Goal: Task Accomplishment & Management: Use online tool/utility

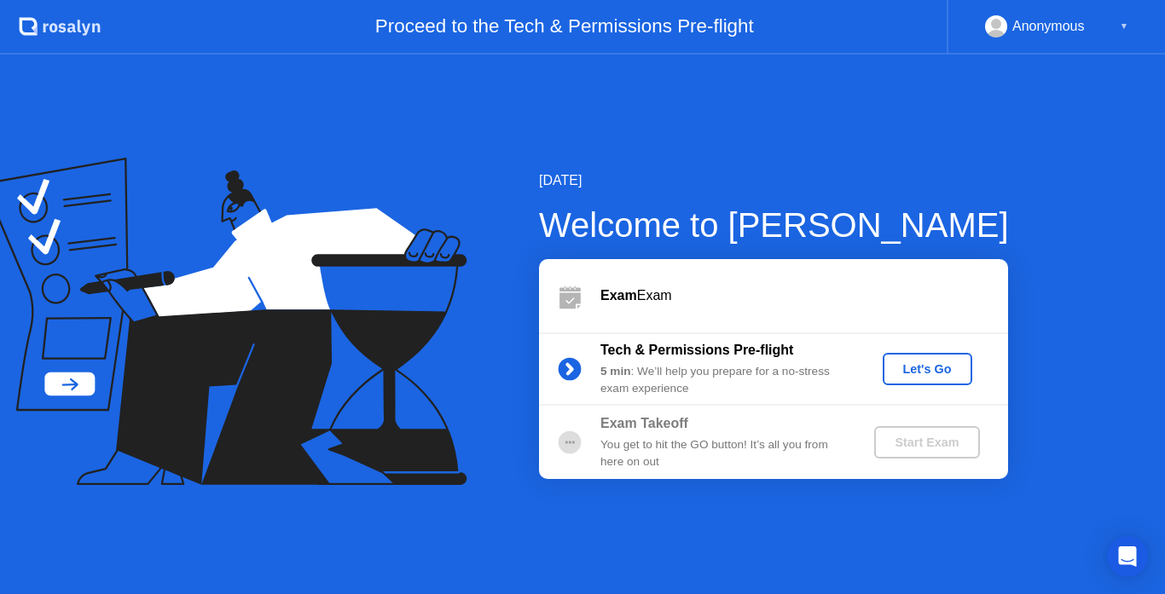
click at [931, 376] on div "Let's Go" at bounding box center [927, 369] width 76 height 14
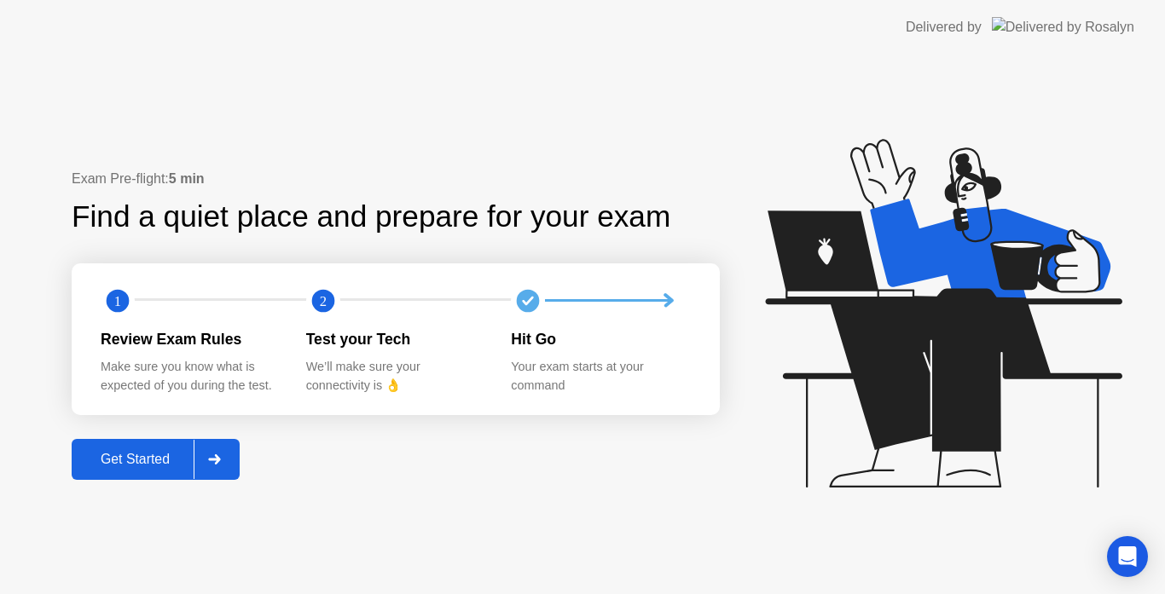
click at [141, 456] on div "Get Started" at bounding box center [135, 459] width 117 height 15
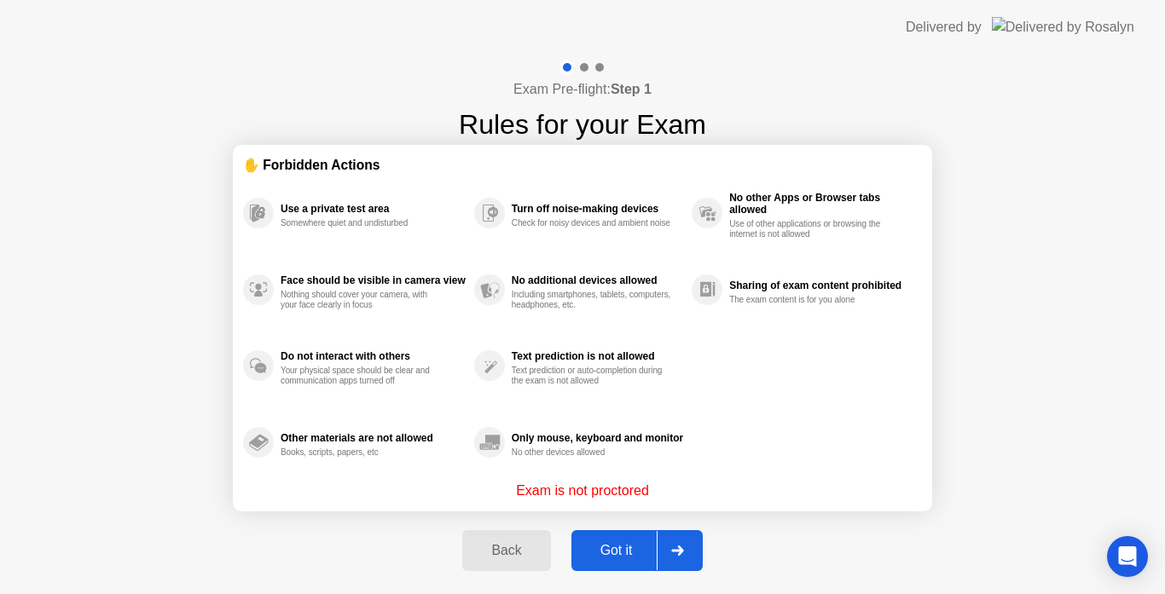
click at [615, 552] on div "Got it" at bounding box center [616, 550] width 80 height 15
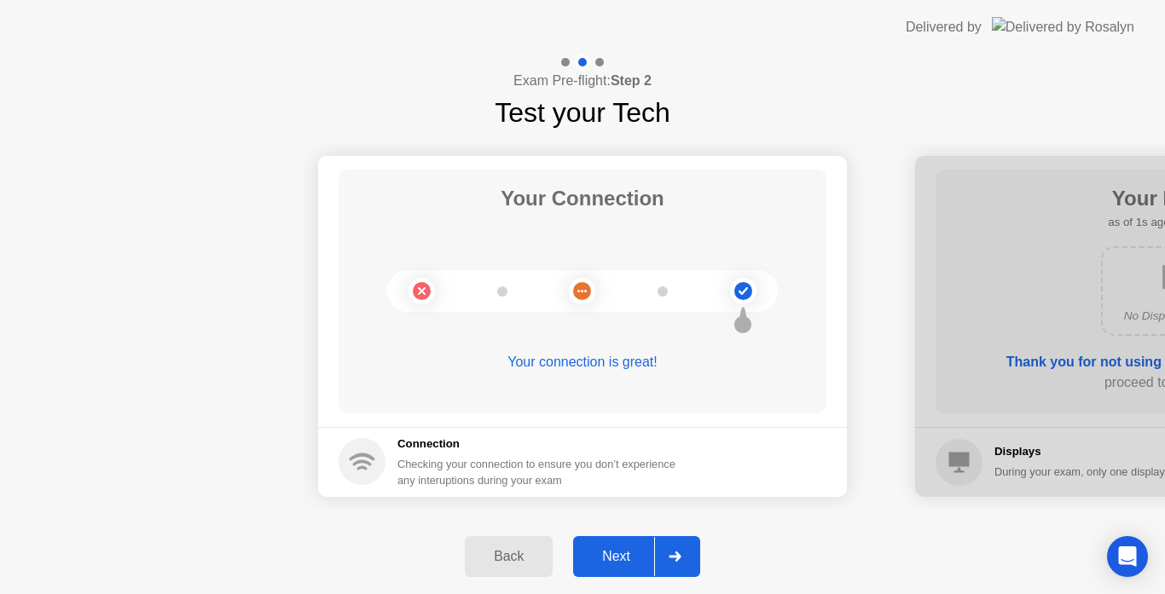
click at [615, 552] on div "Next" at bounding box center [616, 556] width 76 height 15
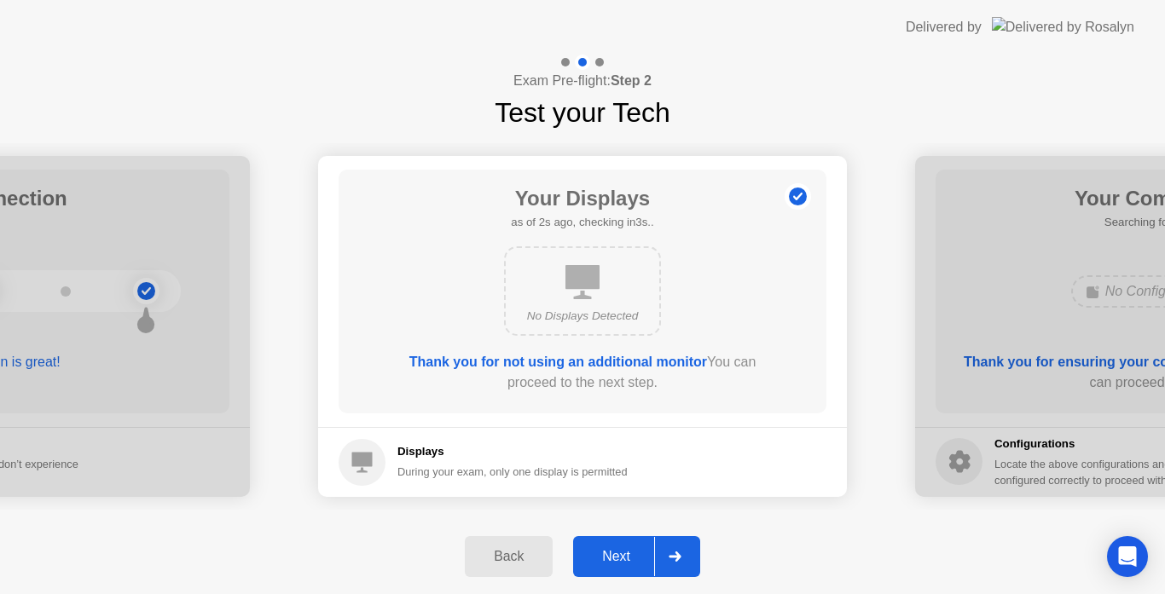
click at [615, 552] on div "Next" at bounding box center [616, 556] width 76 height 15
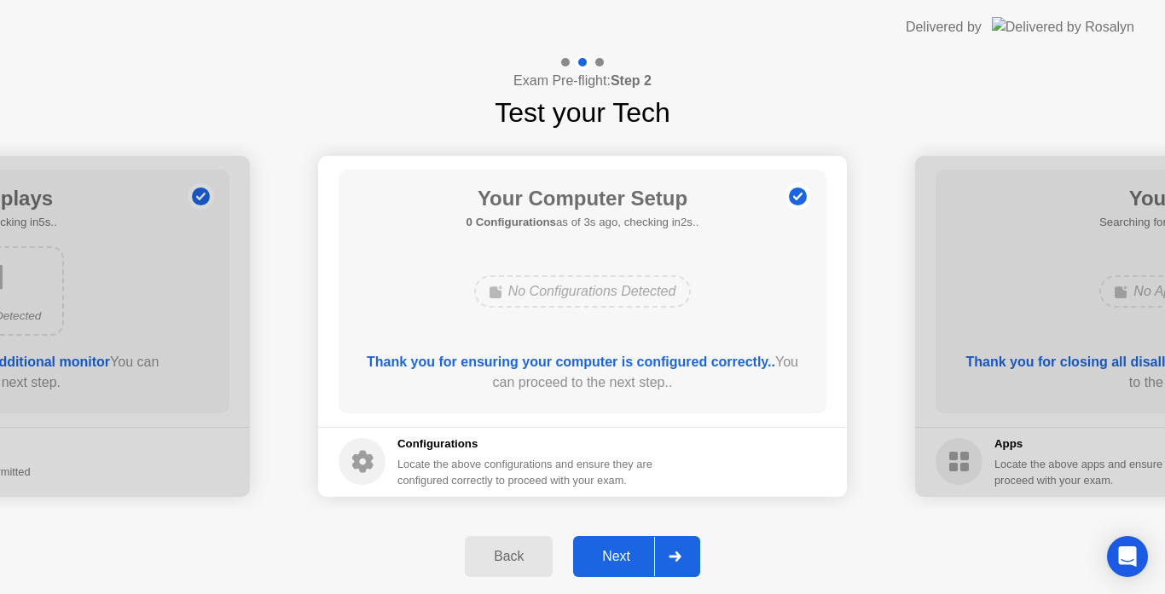
click at [615, 552] on div "Next" at bounding box center [616, 556] width 76 height 15
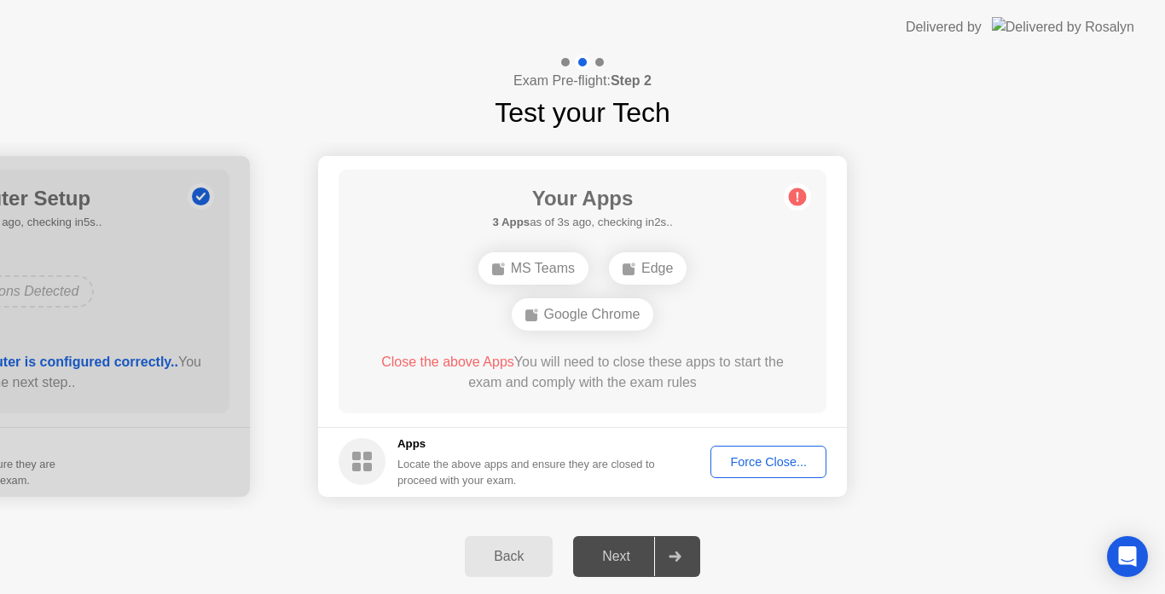
click at [723, 463] on div "Force Close..." at bounding box center [768, 462] width 104 height 14
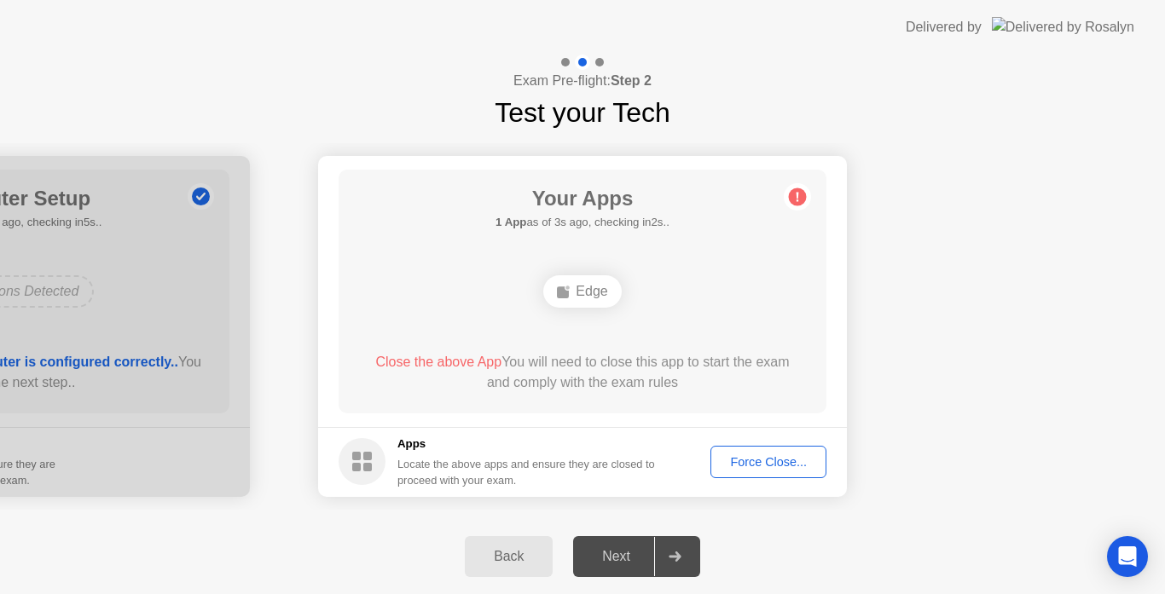
click at [733, 466] on div "Force Close..." at bounding box center [768, 462] width 104 height 14
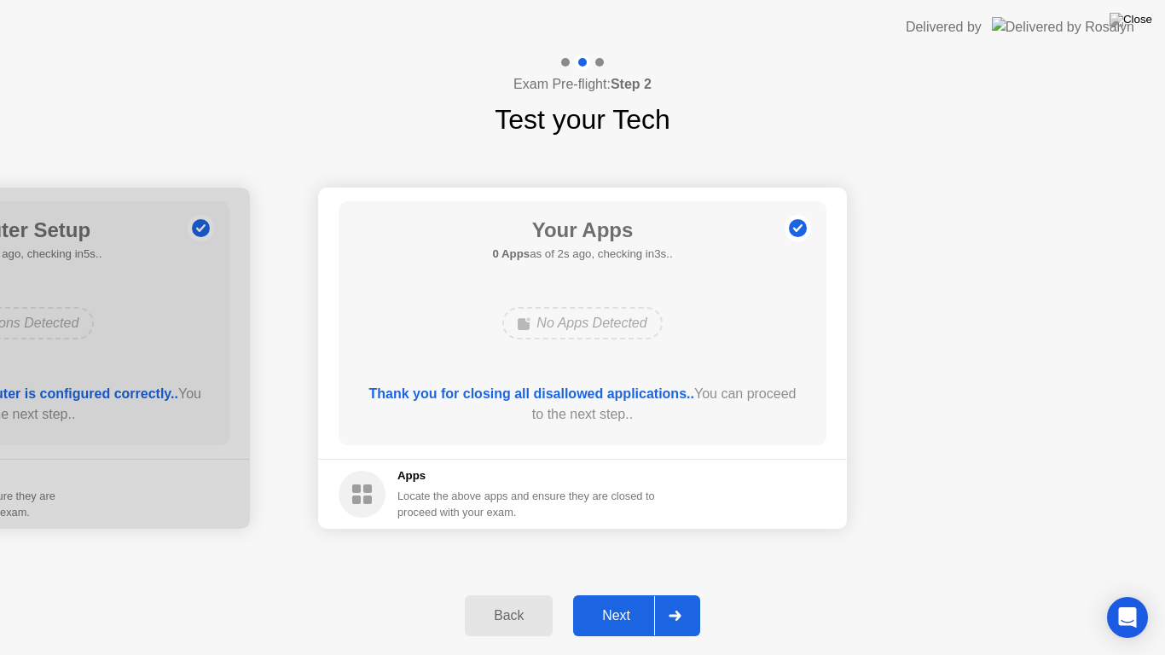
click at [606, 593] on button "Next" at bounding box center [636, 615] width 127 height 41
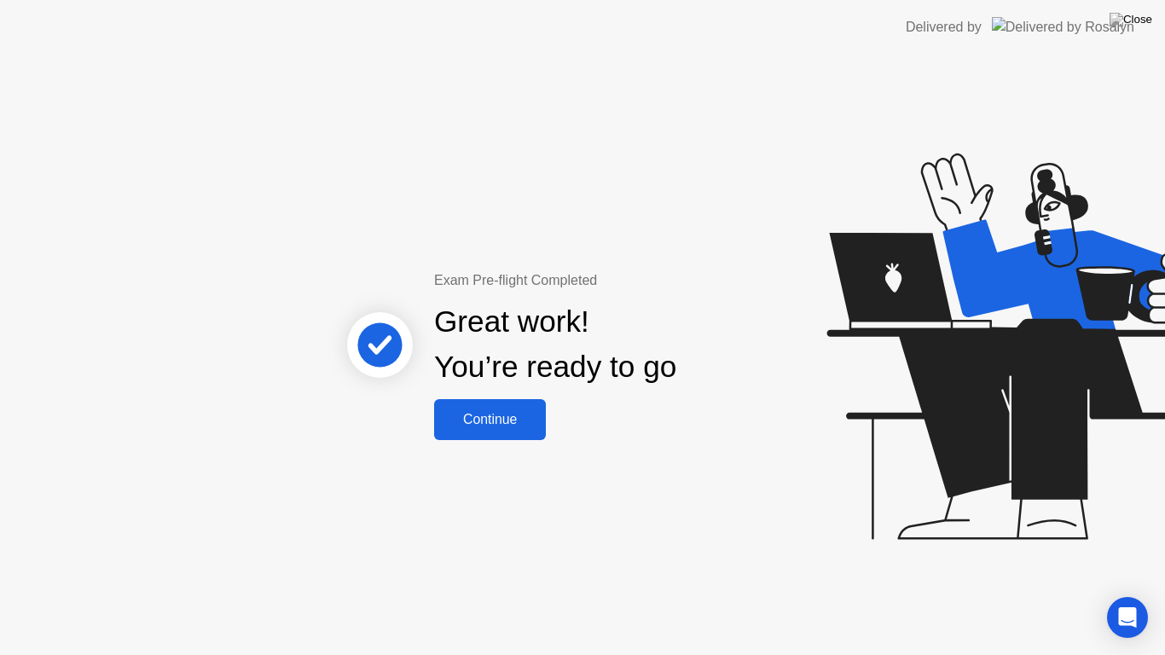
click at [488, 427] on div "Continue" at bounding box center [489, 419] width 101 height 15
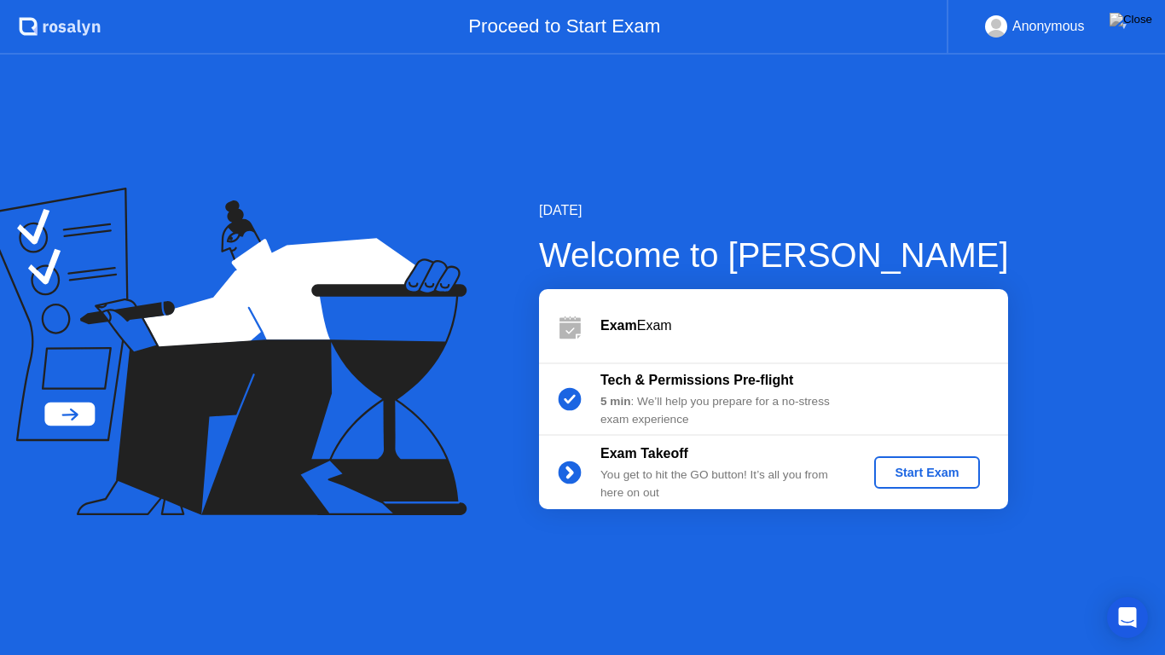
click at [932, 477] on div "Start Exam" at bounding box center [926, 472] width 91 height 14
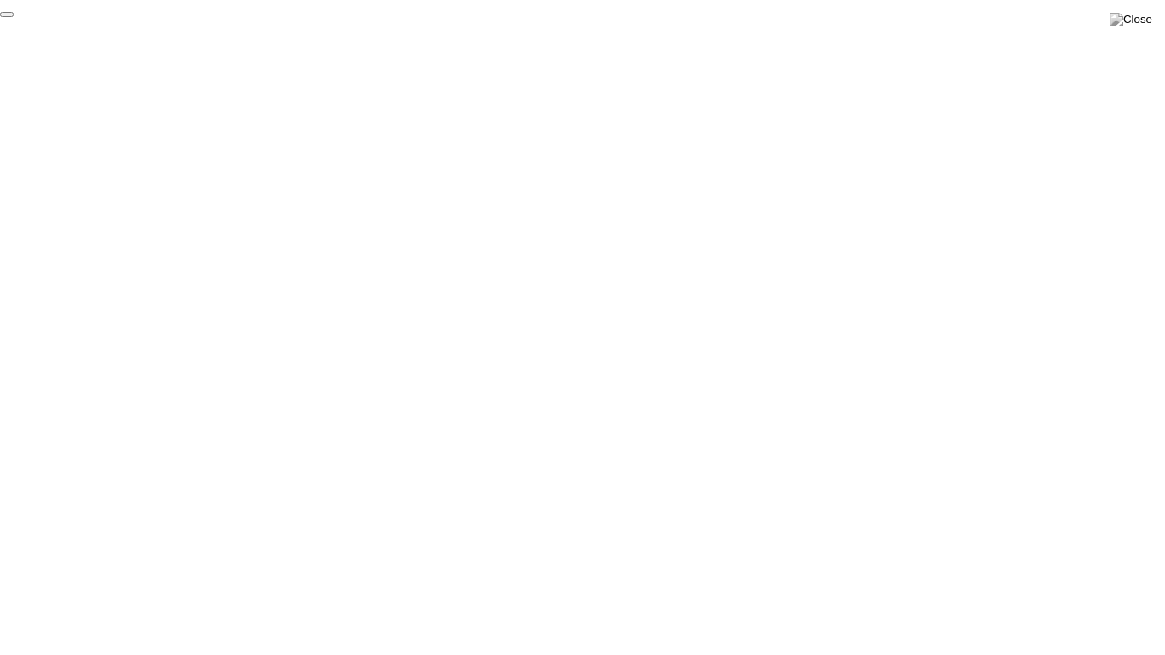
click div "End Proctoring Session"
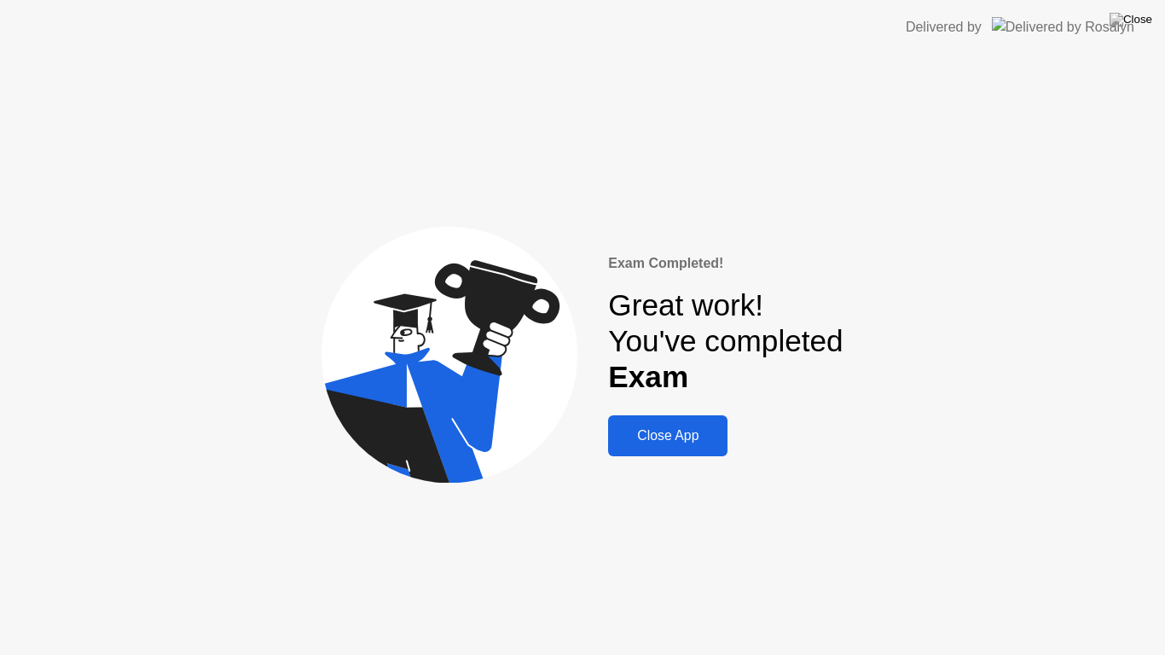
click at [656, 430] on div "Close App" at bounding box center [667, 435] width 109 height 15
